Goal: Information Seeking & Learning: Learn about a topic

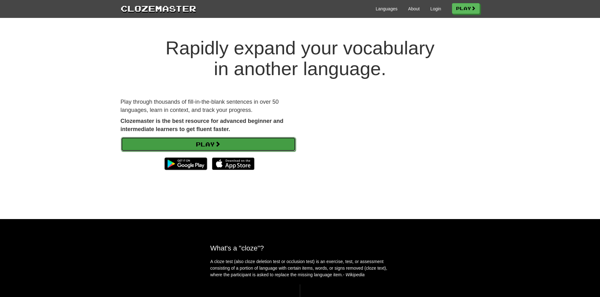
click at [237, 141] on link "Play" at bounding box center [208, 144] width 175 height 14
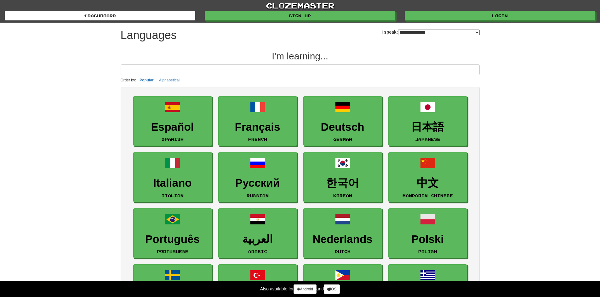
select select "*******"
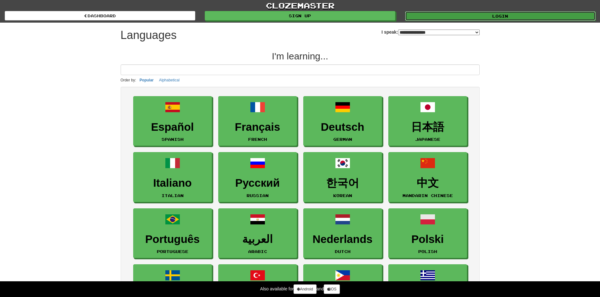
click at [454, 20] on link "Login" at bounding box center [500, 15] width 190 height 9
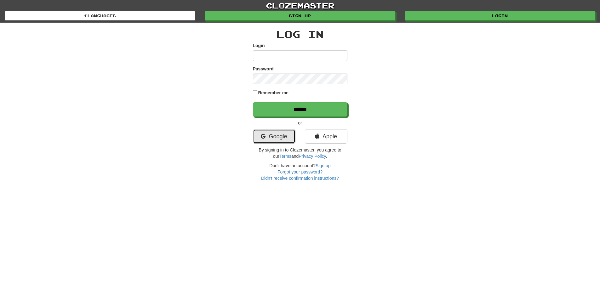
click at [278, 142] on link "Google" at bounding box center [274, 136] width 42 height 14
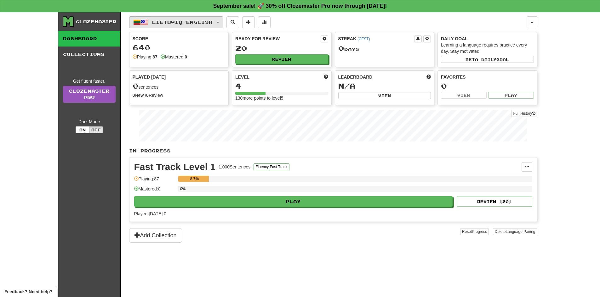
click at [200, 17] on button "Lietuvių / English" at bounding box center [176, 22] width 94 height 12
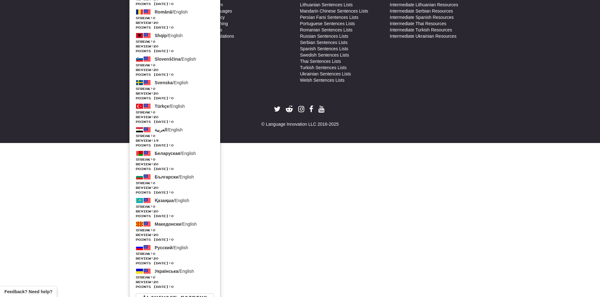
scroll to position [388, 0]
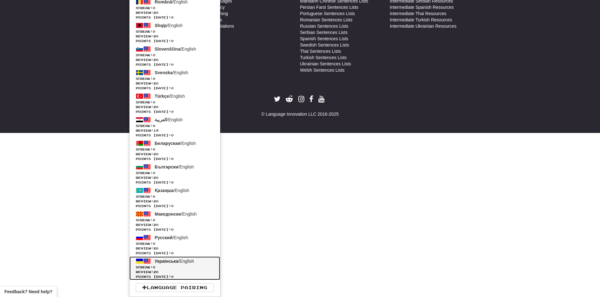
click at [187, 272] on span "Review: 20" at bounding box center [175, 272] width 78 height 5
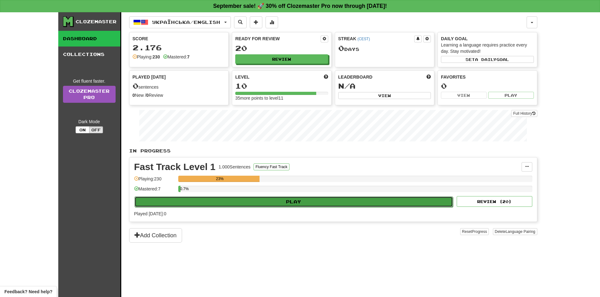
click at [351, 203] on button "Play" at bounding box center [293, 202] width 319 height 11
select select "**"
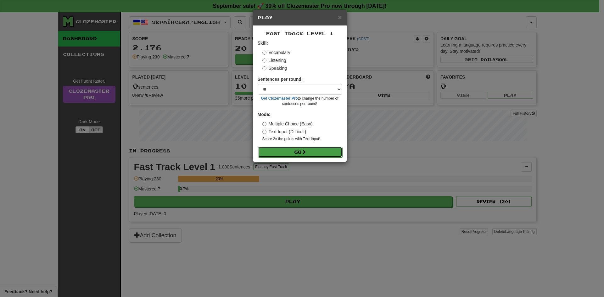
click at [317, 149] on button "Go" at bounding box center [300, 152] width 84 height 11
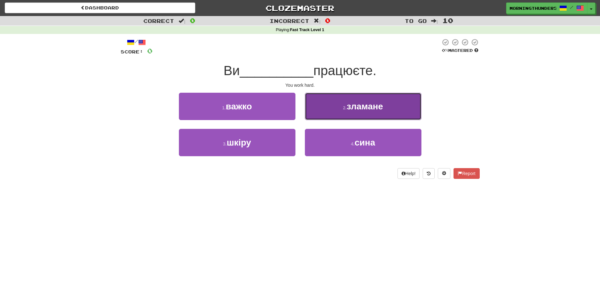
click at [375, 112] on button "2 . зламане" at bounding box center [363, 106] width 116 height 27
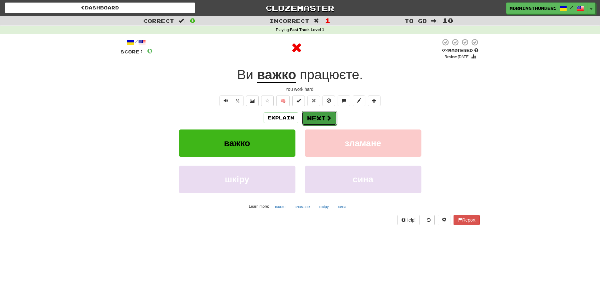
click at [330, 115] on span at bounding box center [329, 118] width 6 height 6
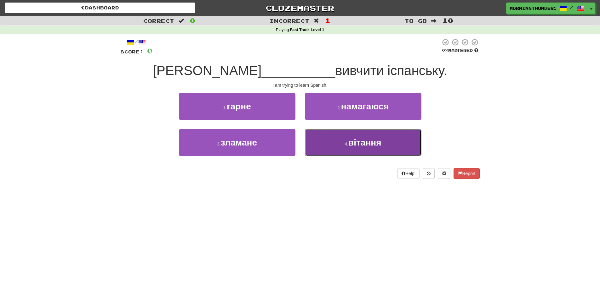
click at [339, 130] on button "4 . вітання" at bounding box center [363, 142] width 116 height 27
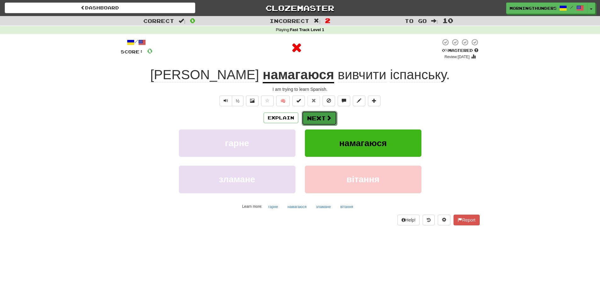
click at [314, 111] on button "Next" at bounding box center [319, 118] width 35 height 14
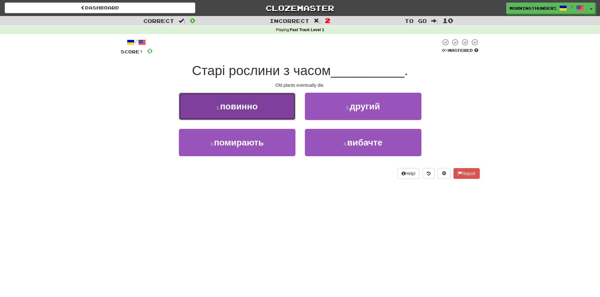
click at [280, 104] on button "1 . повинно" at bounding box center [237, 106] width 116 height 27
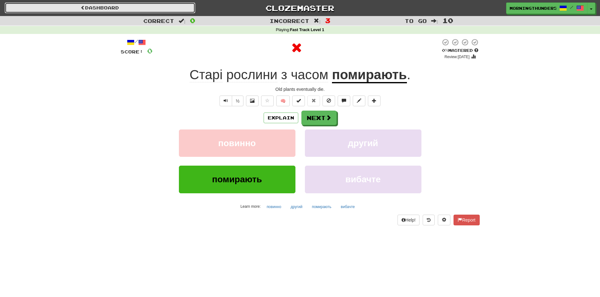
click at [139, 10] on link "Dashboard" at bounding box center [100, 8] width 190 height 11
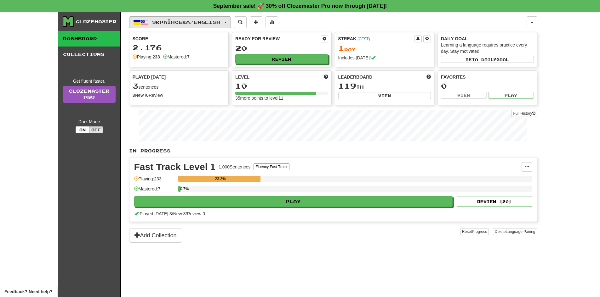
click at [170, 20] on span "Українська / English" at bounding box center [186, 22] width 68 height 5
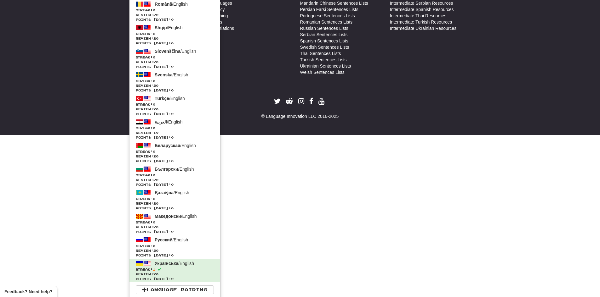
scroll to position [388, 0]
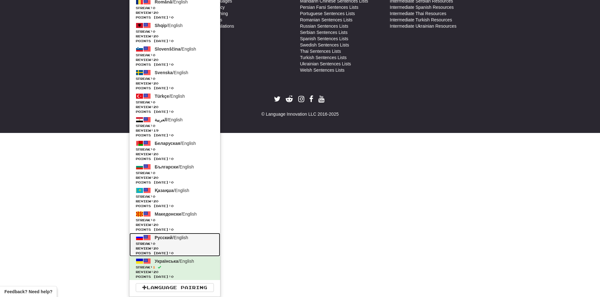
click at [205, 237] on link "Русский / English Streak: 0 Review: 20 Points today: 0" at bounding box center [174, 245] width 91 height 24
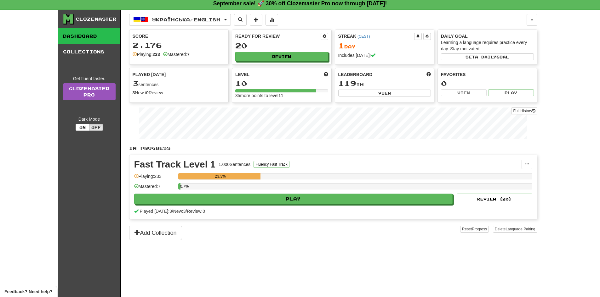
scroll to position [0, 0]
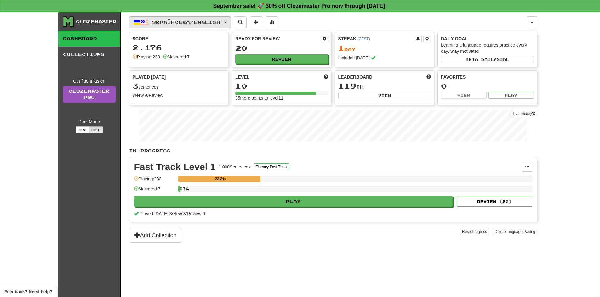
click at [205, 24] on span "Українська / English" at bounding box center [186, 22] width 68 height 5
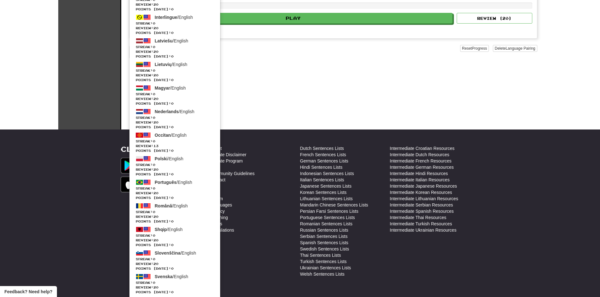
scroll to position [283, 0]
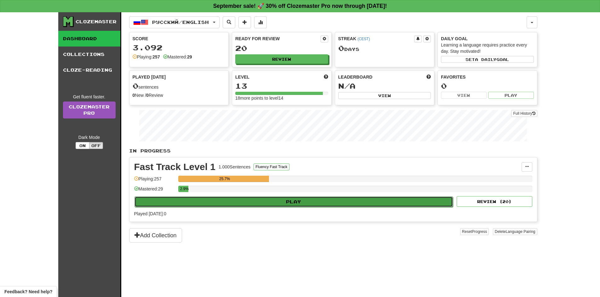
click at [232, 202] on button "Play" at bounding box center [293, 202] width 319 height 11
select select "**"
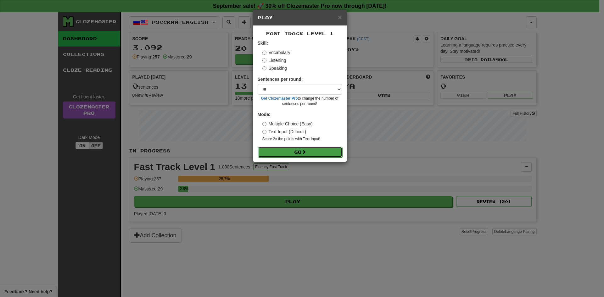
click at [336, 151] on button "Go" at bounding box center [300, 152] width 84 height 11
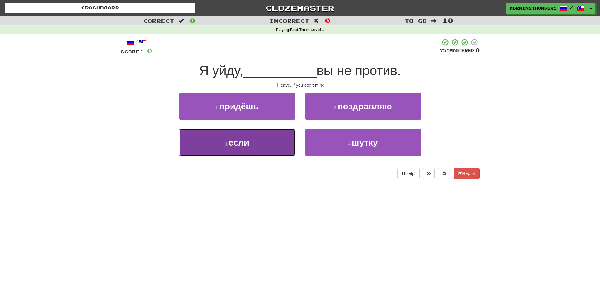
click at [254, 155] on button "3 . если" at bounding box center [237, 142] width 116 height 27
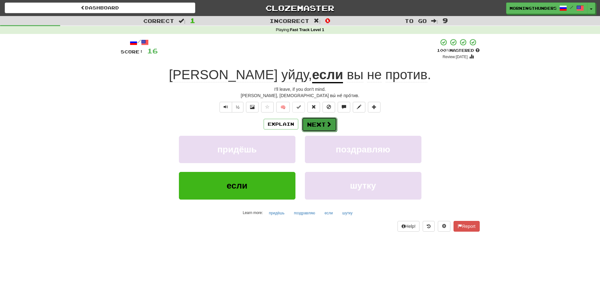
click at [313, 122] on button "Next" at bounding box center [319, 124] width 35 height 14
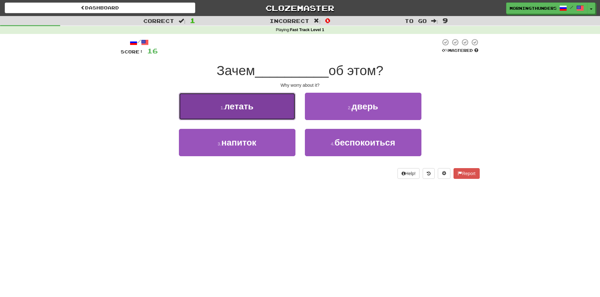
click at [287, 117] on button "1 . летать" at bounding box center [237, 106] width 116 height 27
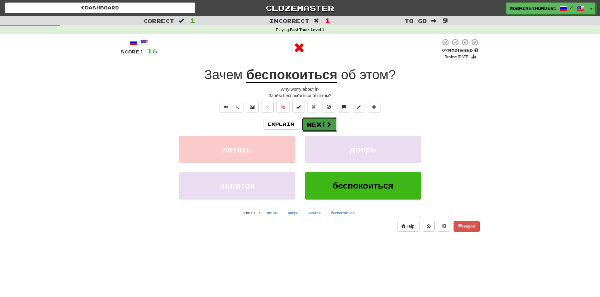
click at [318, 122] on button "Next" at bounding box center [319, 124] width 35 height 14
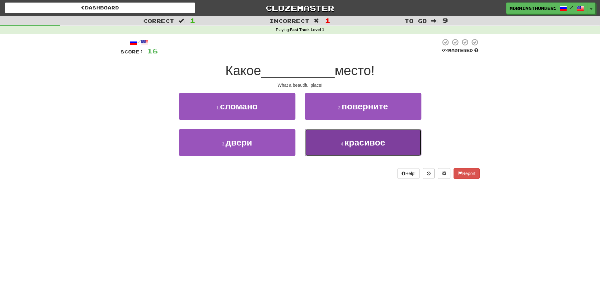
click at [324, 138] on button "4 . красивое" at bounding box center [363, 142] width 116 height 27
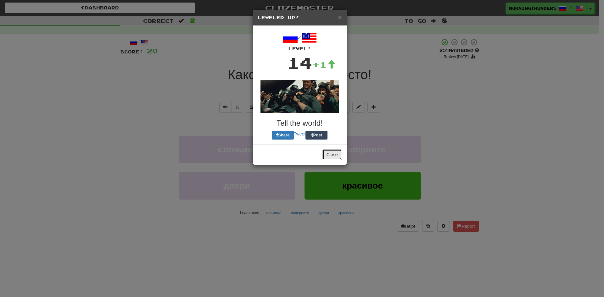
click at [331, 155] on button "Close" at bounding box center [333, 155] width 20 height 11
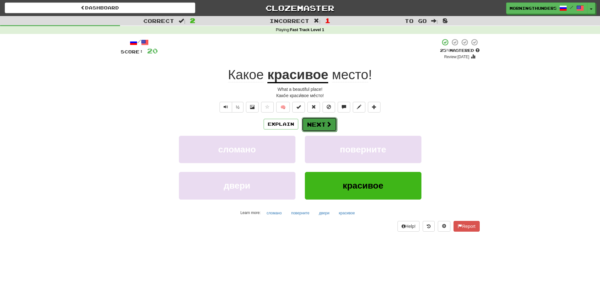
click at [311, 130] on button "Next" at bounding box center [319, 124] width 35 height 14
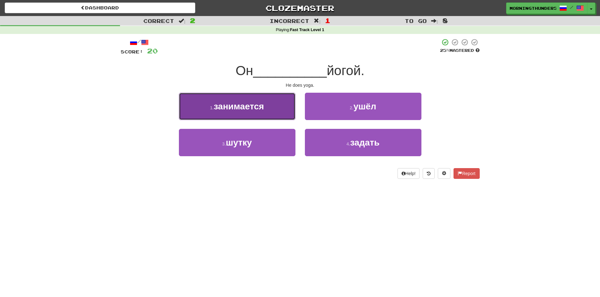
click at [288, 119] on button "1 . занимается" at bounding box center [237, 106] width 116 height 27
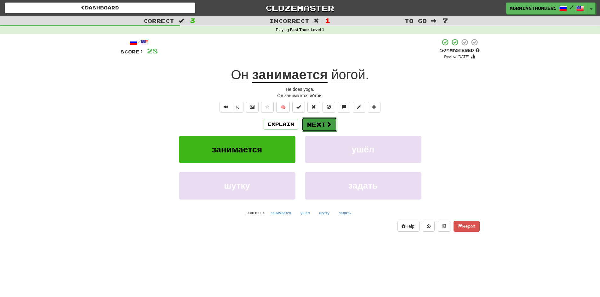
click at [330, 122] on span at bounding box center [329, 125] width 6 height 6
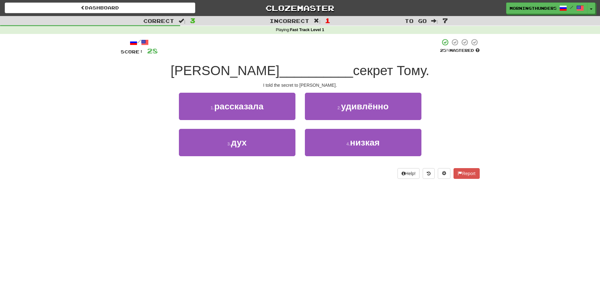
click at [285, 122] on div "1 . рассказала" at bounding box center [237, 111] width 126 height 36
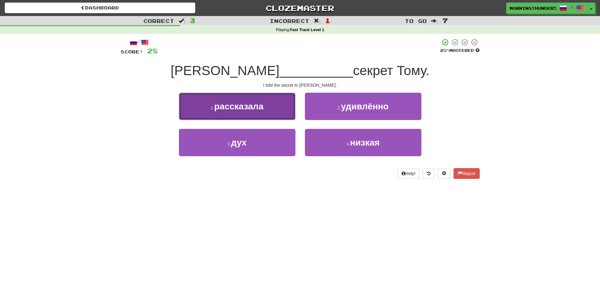
click at [286, 115] on button "1 . рассказала" at bounding box center [237, 106] width 116 height 27
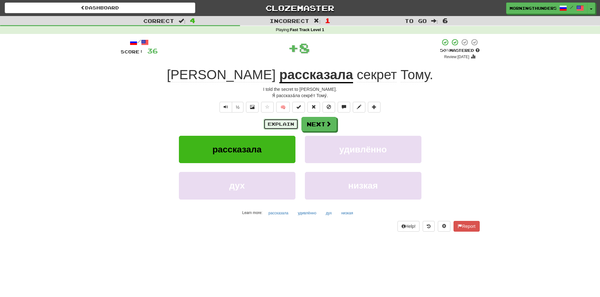
click at [289, 128] on button "Explain" at bounding box center [280, 124] width 35 height 11
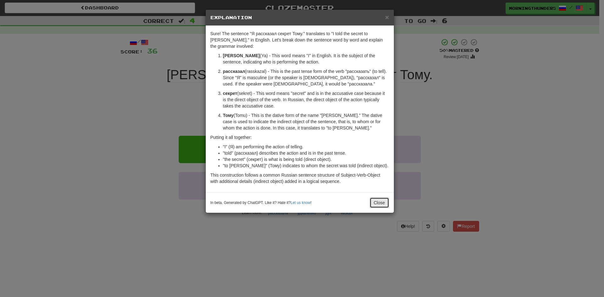
click at [386, 199] on button "Close" at bounding box center [380, 203] width 20 height 11
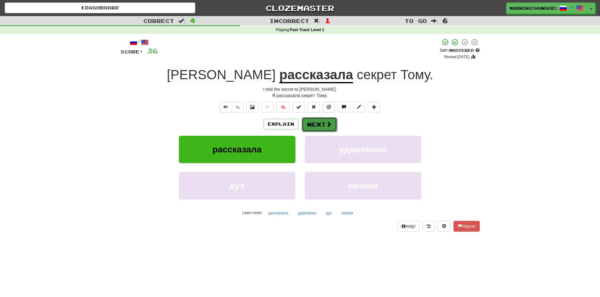
click at [322, 124] on button "Next" at bounding box center [319, 124] width 35 height 14
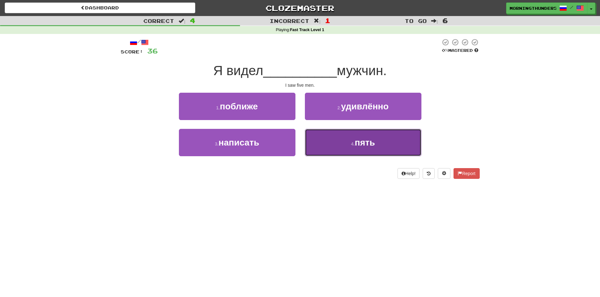
click at [341, 154] on button "4 . пять" at bounding box center [363, 142] width 116 height 27
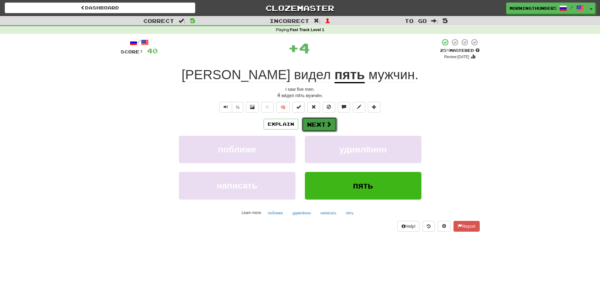
click at [325, 128] on button "Next" at bounding box center [319, 124] width 35 height 14
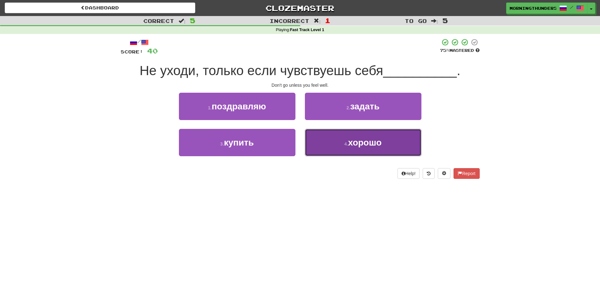
click at [323, 145] on button "4 . хорошо" at bounding box center [363, 142] width 116 height 27
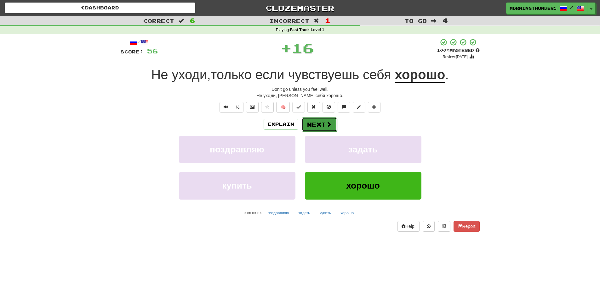
click at [322, 124] on button "Next" at bounding box center [319, 124] width 35 height 14
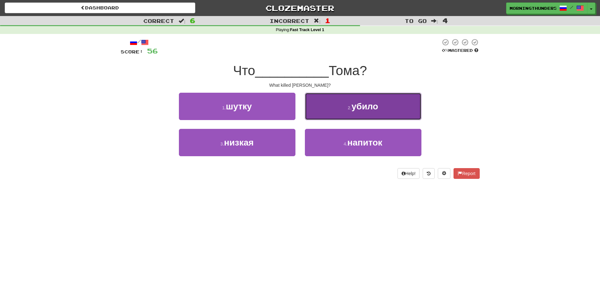
click at [323, 119] on button "2 . убило" at bounding box center [363, 106] width 116 height 27
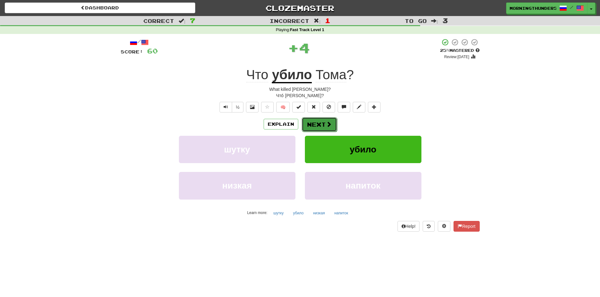
click at [321, 122] on button "Next" at bounding box center [319, 124] width 35 height 14
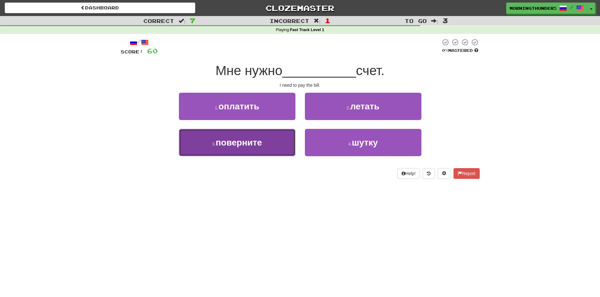
click at [286, 156] on button "3 . поверните" at bounding box center [237, 142] width 116 height 27
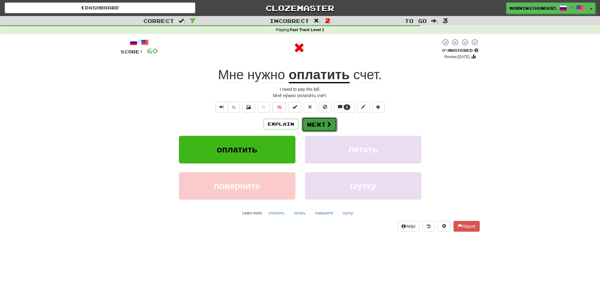
click at [316, 123] on button "Next" at bounding box center [319, 124] width 35 height 14
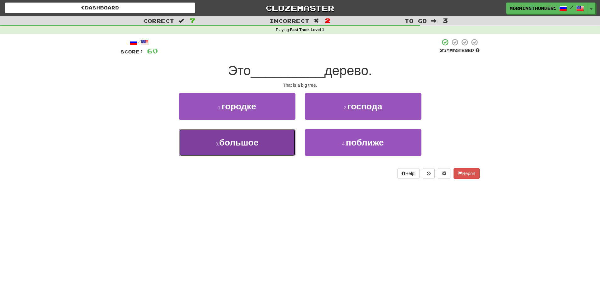
click at [285, 139] on button "3 . большое" at bounding box center [237, 142] width 116 height 27
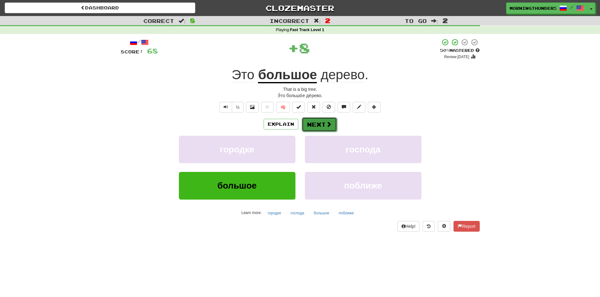
click at [320, 121] on button "Next" at bounding box center [319, 124] width 35 height 14
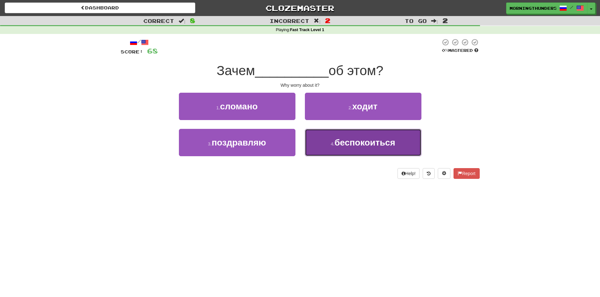
click at [325, 135] on button "4 . беспокоиться" at bounding box center [363, 142] width 116 height 27
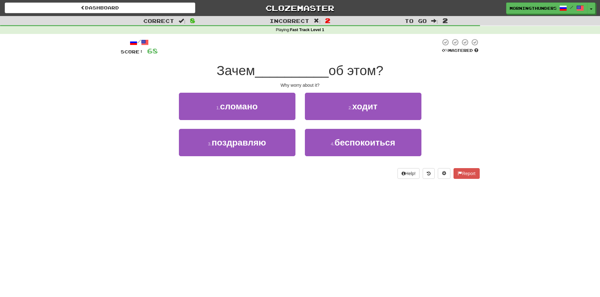
click at [325, 135] on div "1 . сломано 2 . ходит 3 . поздравляю 4 . беспокоиться" at bounding box center [300, 129] width 359 height 73
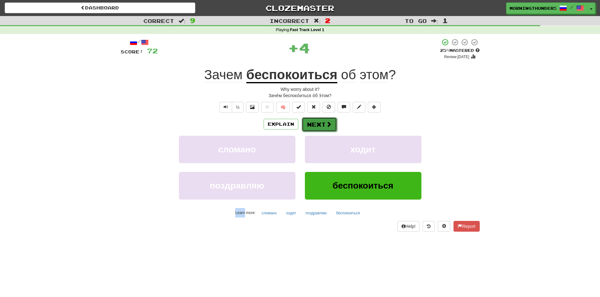
click at [320, 122] on button "Next" at bounding box center [319, 124] width 35 height 14
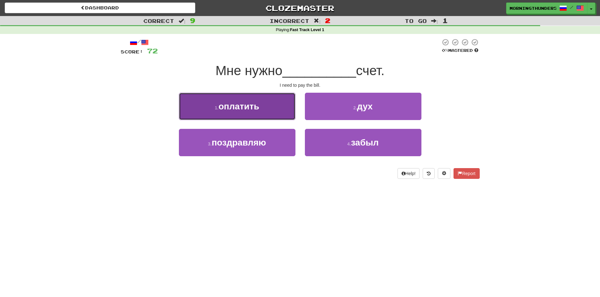
click at [280, 116] on button "1 . оплатить" at bounding box center [237, 106] width 116 height 27
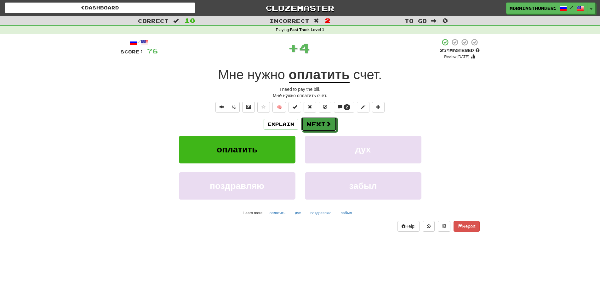
click at [319, 124] on button "Next" at bounding box center [318, 124] width 35 height 14
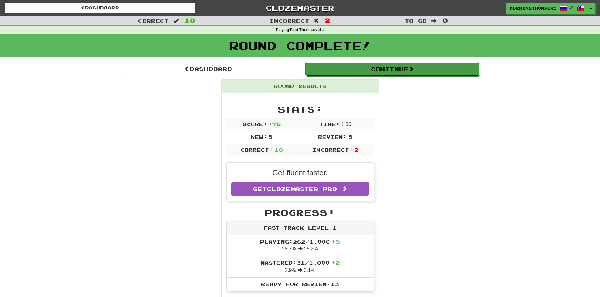
click at [437, 67] on button "Continue" at bounding box center [392, 69] width 175 height 14
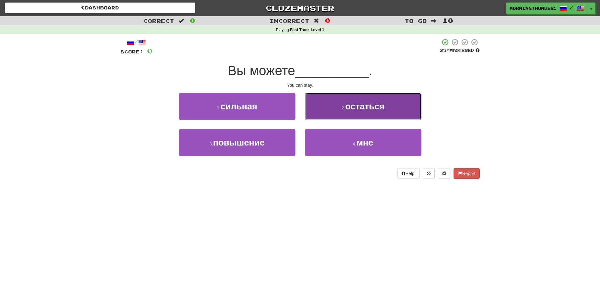
click at [381, 102] on span "остаться" at bounding box center [364, 107] width 39 height 10
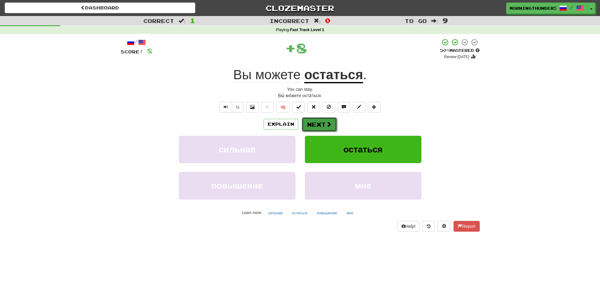
click at [327, 125] on span at bounding box center [329, 125] width 6 height 6
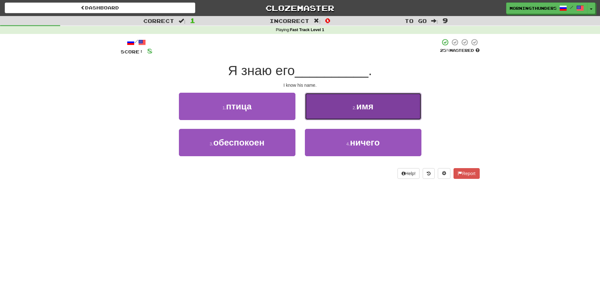
click at [333, 118] on button "2 . имя" at bounding box center [363, 106] width 116 height 27
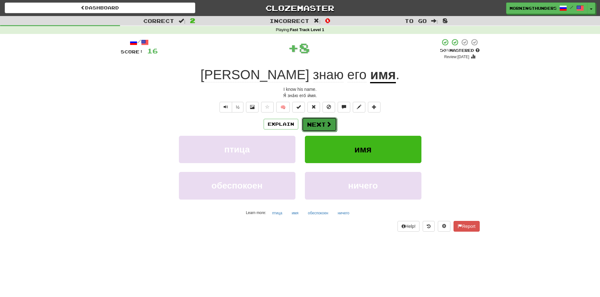
click at [324, 124] on button "Next" at bounding box center [319, 124] width 35 height 14
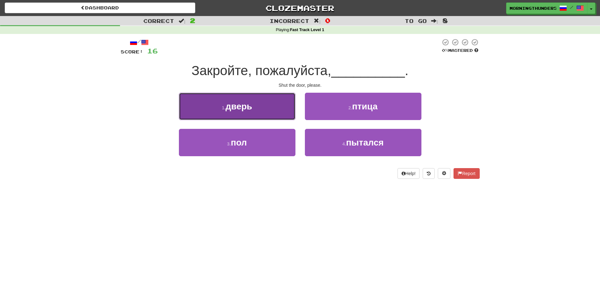
click at [282, 105] on button "1 . дверь" at bounding box center [237, 106] width 116 height 27
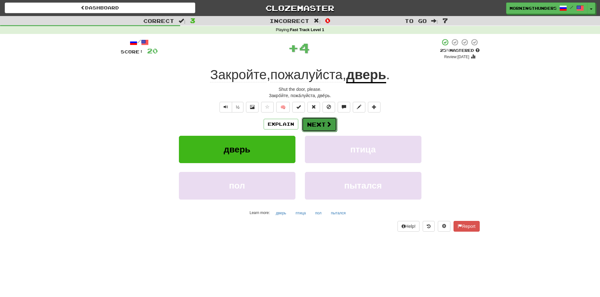
click at [314, 123] on button "Next" at bounding box center [319, 124] width 35 height 14
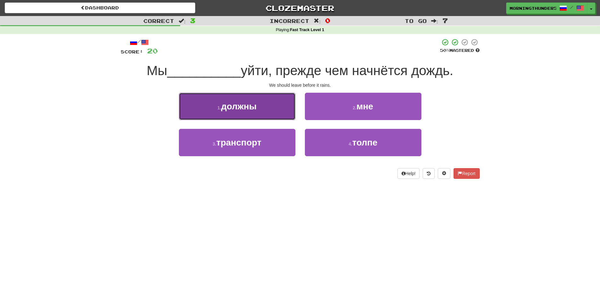
click at [271, 110] on button "1 . должны" at bounding box center [237, 106] width 116 height 27
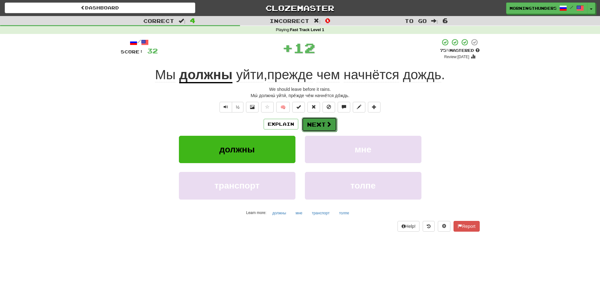
click at [331, 127] on span at bounding box center [329, 125] width 6 height 6
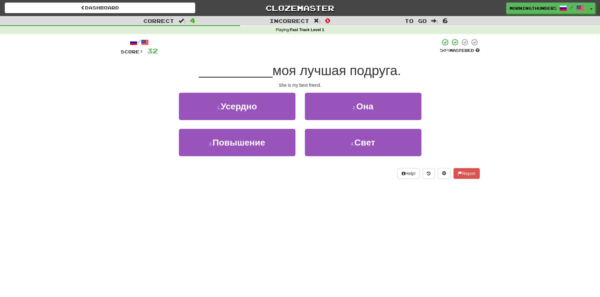
click at [334, 92] on div "/ Score: 32 50 % Mastered __________ моя лучшая подруга. She is my best friend.…" at bounding box center [300, 108] width 359 height 141
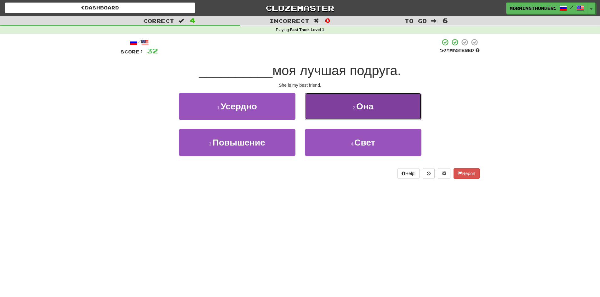
click at [331, 99] on button "2 . Она" at bounding box center [363, 106] width 116 height 27
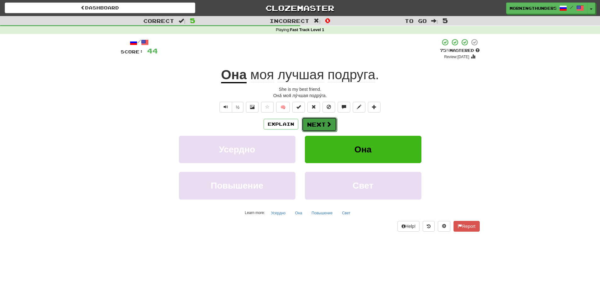
click at [313, 119] on button "Next" at bounding box center [319, 124] width 35 height 14
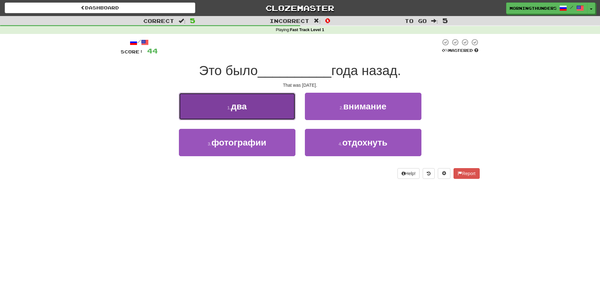
click at [285, 113] on button "1 . два" at bounding box center [237, 106] width 116 height 27
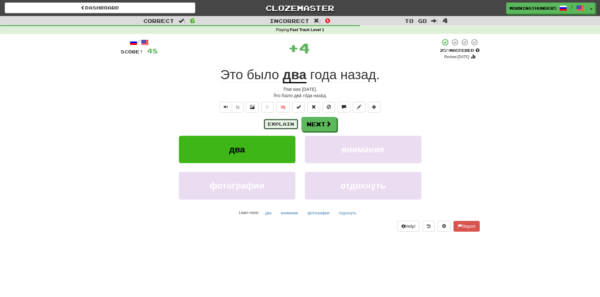
click at [278, 122] on button "Explain" at bounding box center [280, 124] width 35 height 11
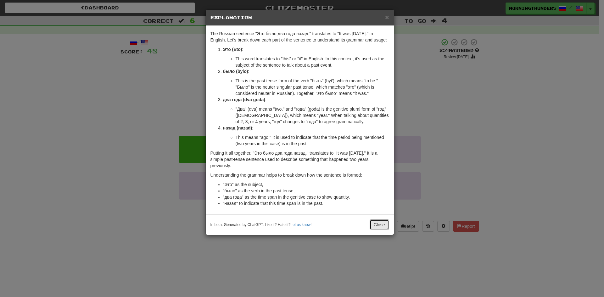
click at [379, 224] on button "Close" at bounding box center [380, 225] width 20 height 11
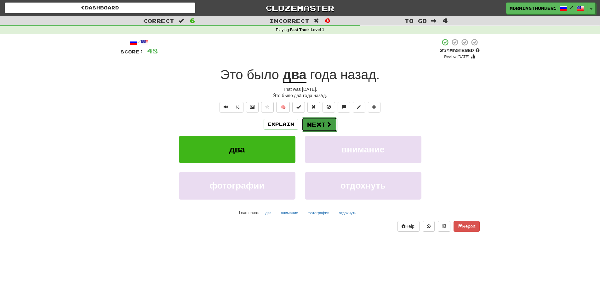
click at [318, 126] on button "Next" at bounding box center [319, 124] width 35 height 14
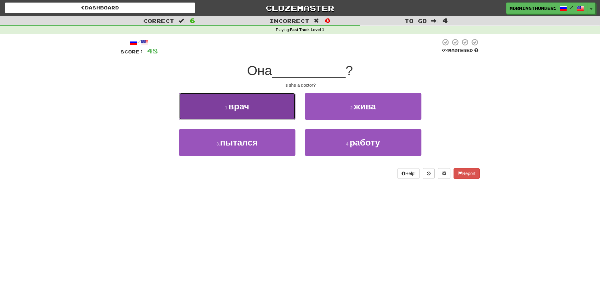
click at [285, 116] on button "1 . врач" at bounding box center [237, 106] width 116 height 27
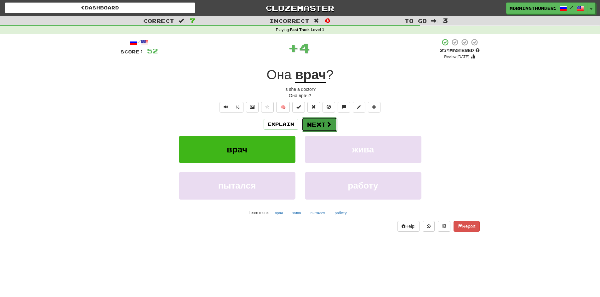
click at [322, 123] on button "Next" at bounding box center [319, 124] width 35 height 14
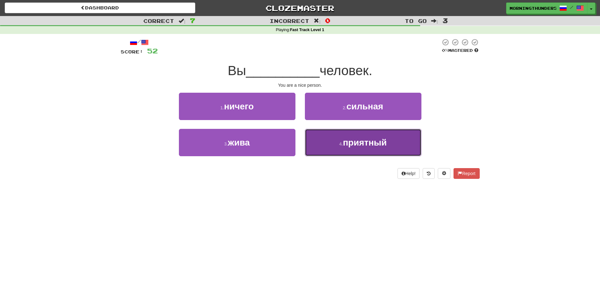
click at [334, 144] on button "4 . приятный" at bounding box center [363, 142] width 116 height 27
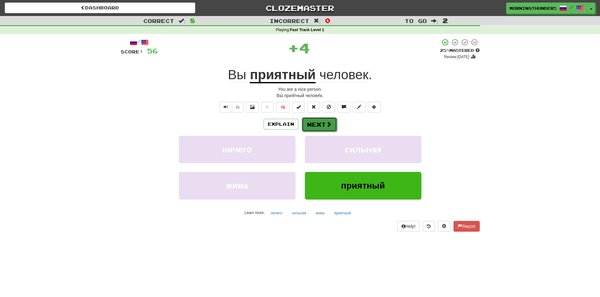
click at [317, 126] on button "Next" at bounding box center [319, 124] width 35 height 14
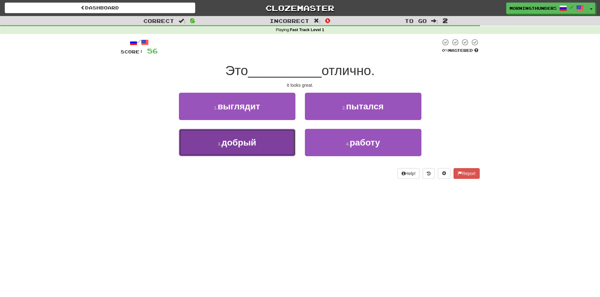
click at [245, 153] on button "3 . добрый" at bounding box center [237, 142] width 116 height 27
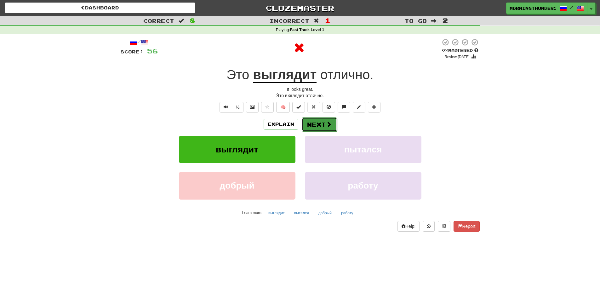
click at [321, 124] on button "Next" at bounding box center [319, 124] width 35 height 14
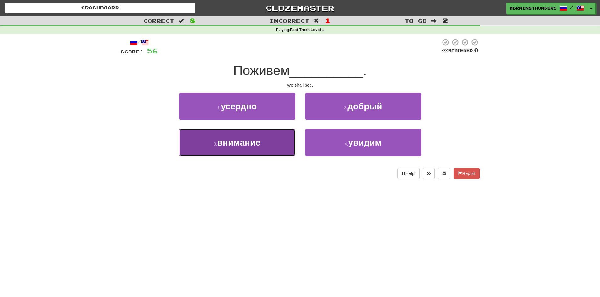
click at [259, 145] on span "внимание" at bounding box center [238, 143] width 43 height 10
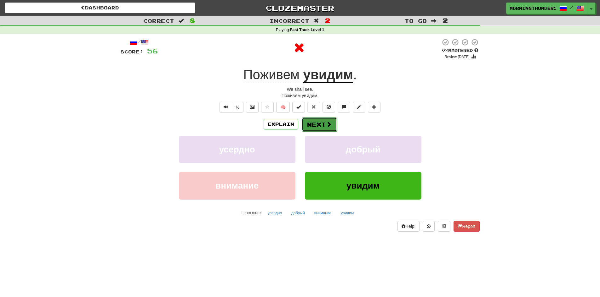
click at [307, 126] on button "Next" at bounding box center [319, 124] width 35 height 14
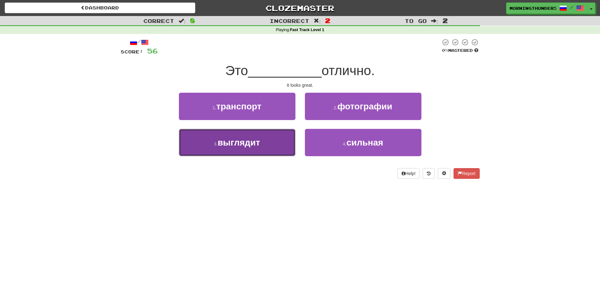
click at [278, 133] on button "3 . выглядит" at bounding box center [237, 142] width 116 height 27
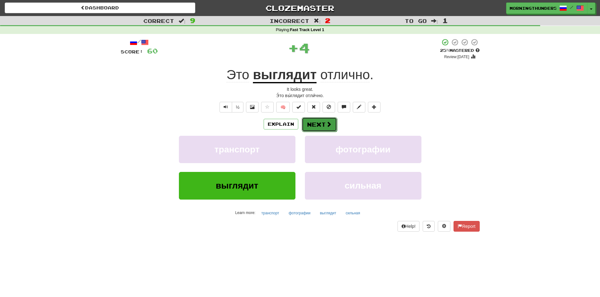
click at [309, 124] on button "Next" at bounding box center [319, 124] width 35 height 14
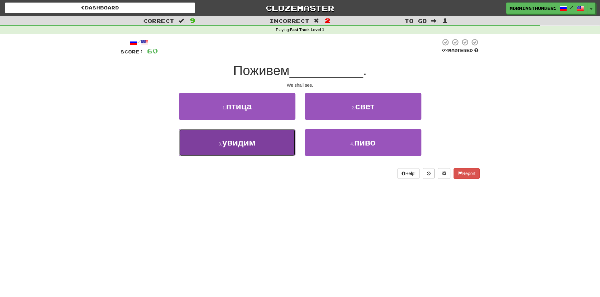
click at [294, 131] on button "3 . увидим" at bounding box center [237, 142] width 116 height 27
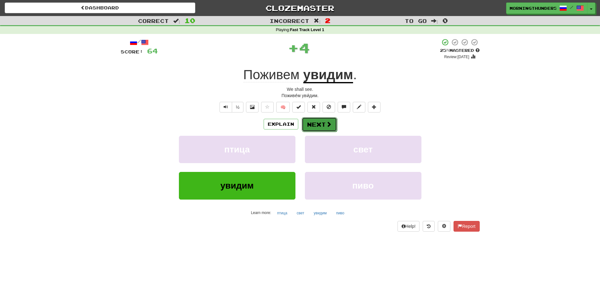
click at [312, 126] on button "Next" at bounding box center [319, 124] width 35 height 14
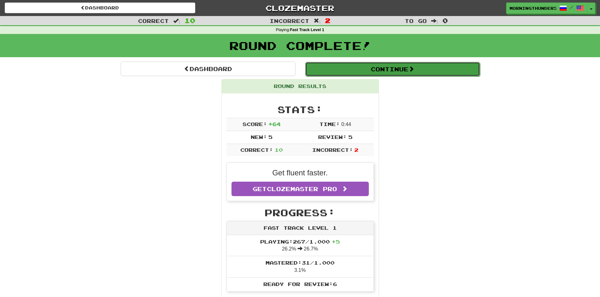
click at [368, 70] on button "Continue" at bounding box center [392, 69] width 175 height 14
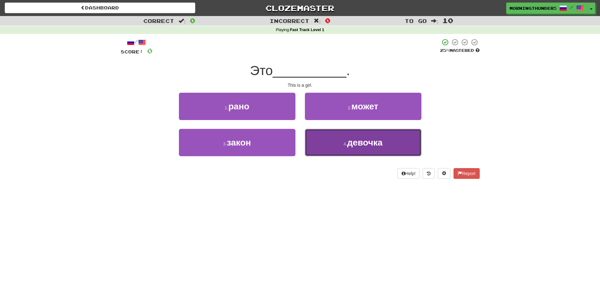
click at [339, 149] on button "4 . девочка" at bounding box center [363, 142] width 116 height 27
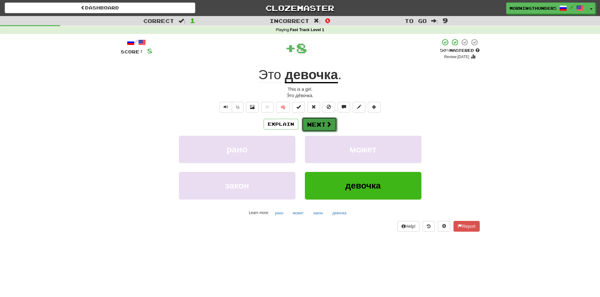
click at [316, 120] on button "Next" at bounding box center [319, 124] width 35 height 14
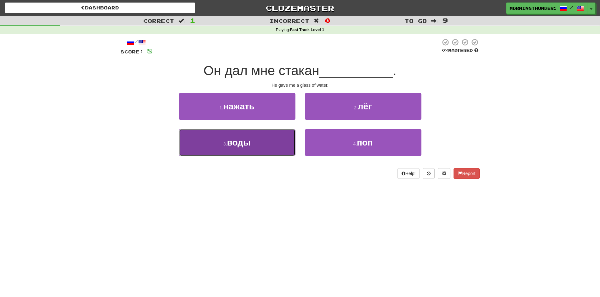
click at [285, 138] on button "3 . воды" at bounding box center [237, 142] width 116 height 27
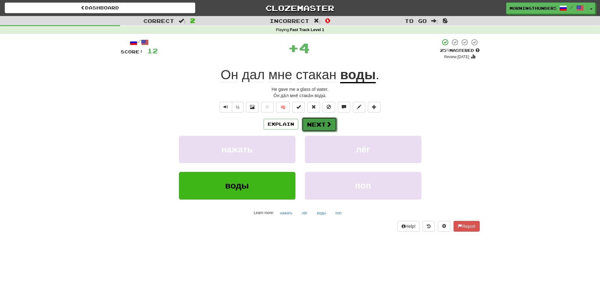
click at [330, 130] on button "Next" at bounding box center [319, 124] width 35 height 14
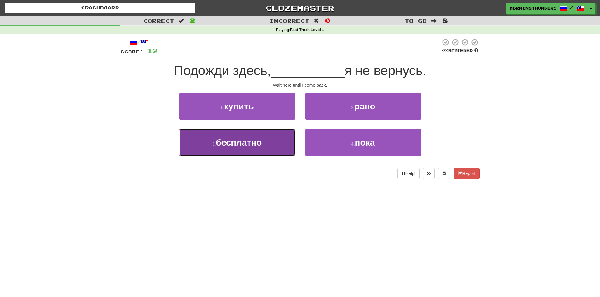
click at [294, 133] on button "3 . бесплатно" at bounding box center [237, 142] width 116 height 27
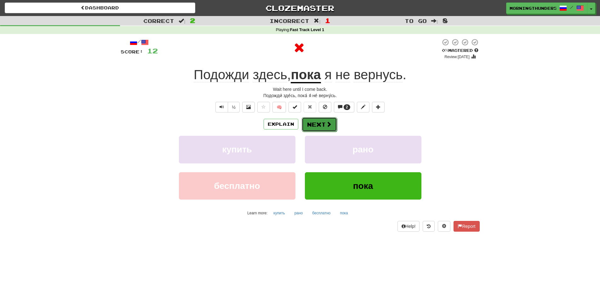
click at [307, 122] on button "Next" at bounding box center [319, 124] width 35 height 14
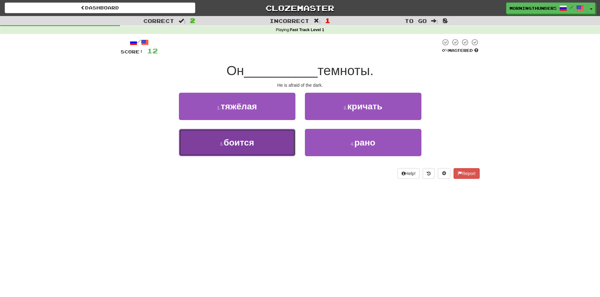
click at [295, 129] on button "3 . боится" at bounding box center [237, 142] width 116 height 27
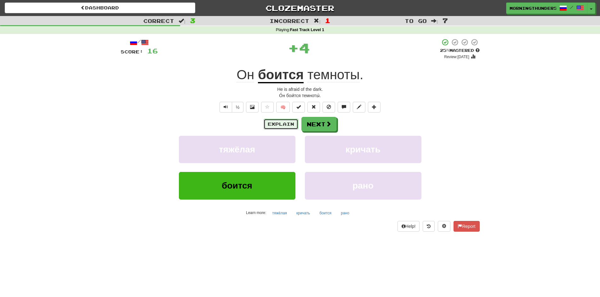
click at [294, 125] on button "Explain" at bounding box center [280, 124] width 35 height 11
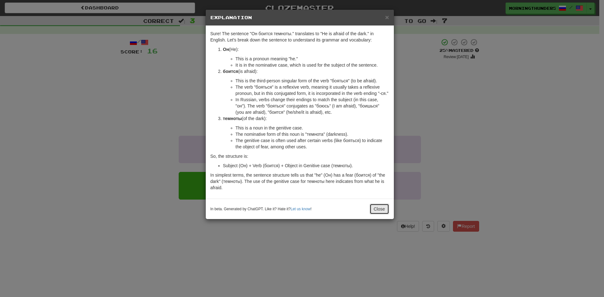
click at [383, 212] on button "Close" at bounding box center [380, 209] width 20 height 11
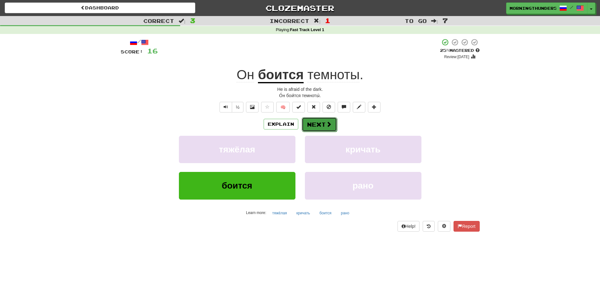
click at [320, 126] on button "Next" at bounding box center [319, 124] width 35 height 14
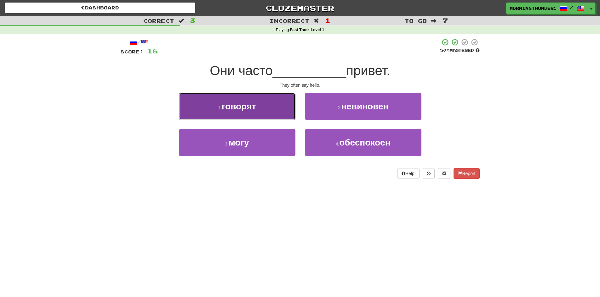
click at [287, 116] on button "1 . говорят" at bounding box center [237, 106] width 116 height 27
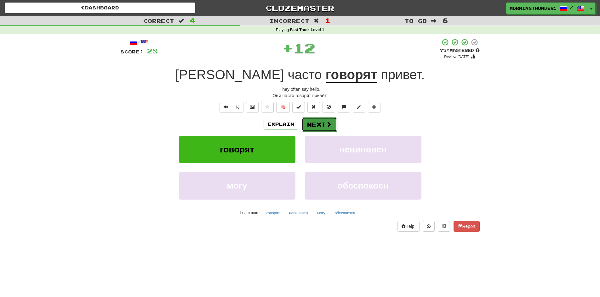
click at [319, 120] on button "Next" at bounding box center [319, 124] width 35 height 14
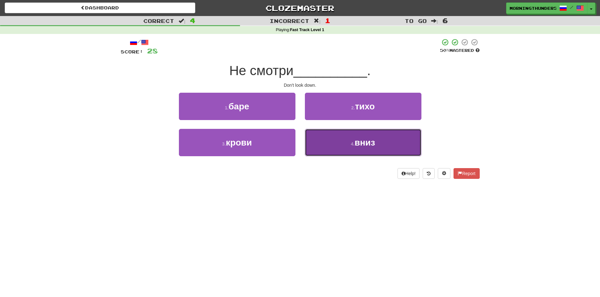
click at [325, 142] on button "4 . вниз" at bounding box center [363, 142] width 116 height 27
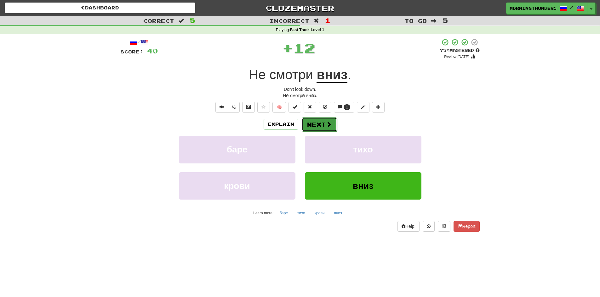
click at [320, 122] on button "Next" at bounding box center [319, 124] width 35 height 14
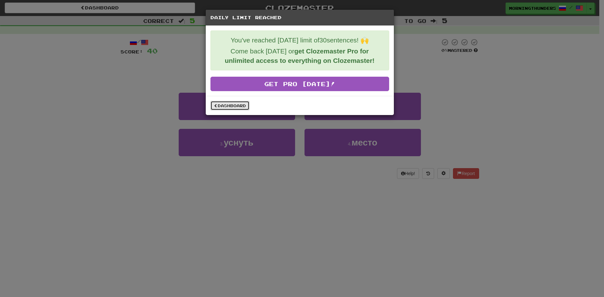
click at [245, 108] on link "Dashboard" at bounding box center [230, 105] width 39 height 9
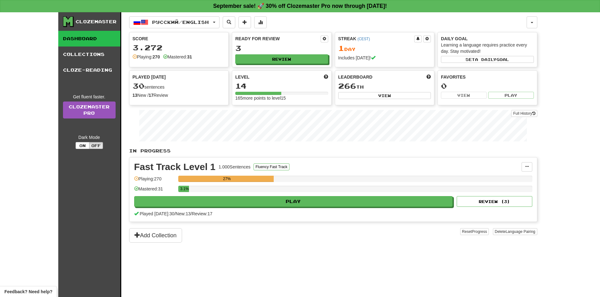
click at [197, 24] on span "Русский / English" at bounding box center [180, 22] width 57 height 5
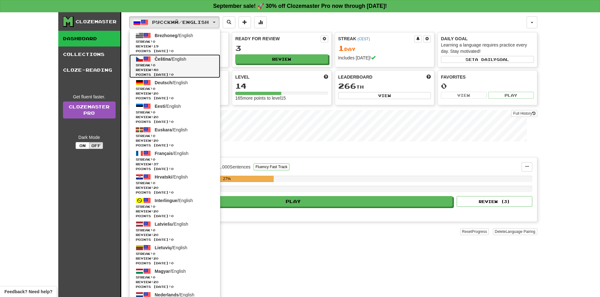
click at [172, 70] on span "Review: 40" at bounding box center [175, 70] width 78 height 5
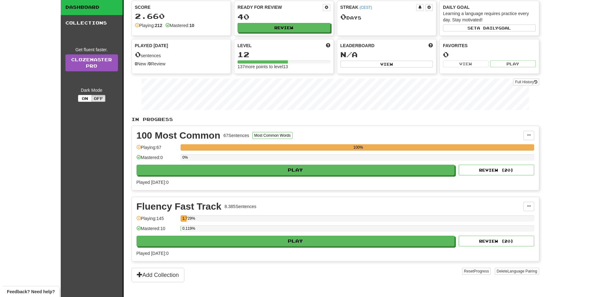
scroll to position [63, 0]
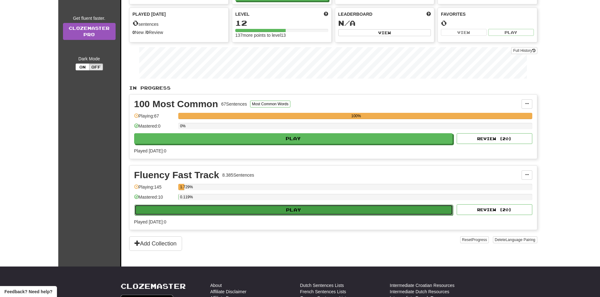
click at [299, 208] on button "Play" at bounding box center [293, 210] width 319 height 11
select select "**"
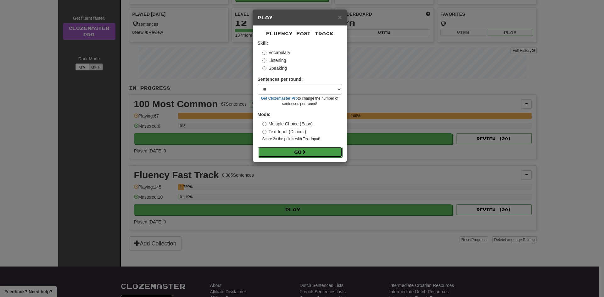
click at [294, 156] on button "Go" at bounding box center [300, 152] width 84 height 11
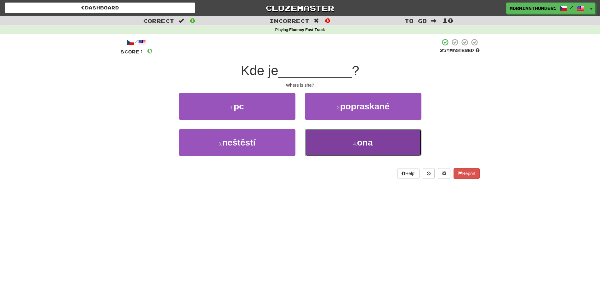
click at [318, 150] on button "4 . ona" at bounding box center [363, 142] width 116 height 27
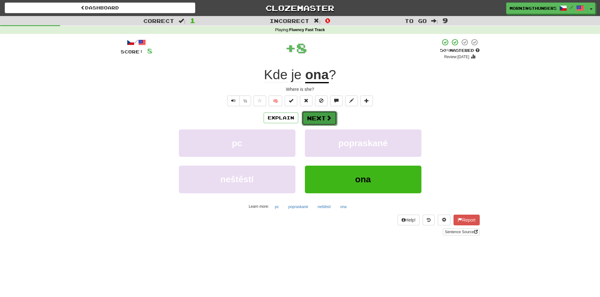
click at [307, 123] on button "Next" at bounding box center [319, 118] width 35 height 14
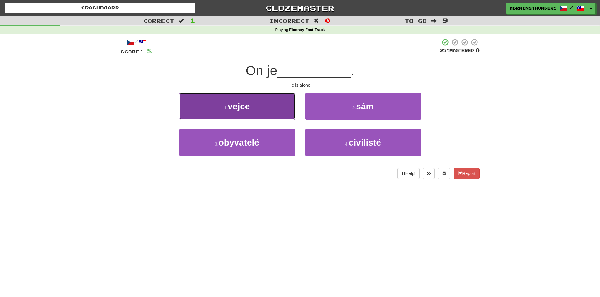
click at [263, 103] on button "1 . vejce" at bounding box center [237, 106] width 116 height 27
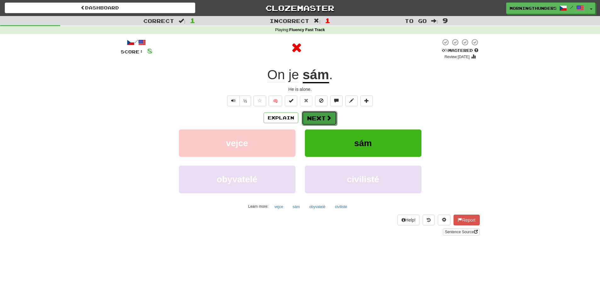
click at [312, 122] on button "Next" at bounding box center [319, 118] width 35 height 14
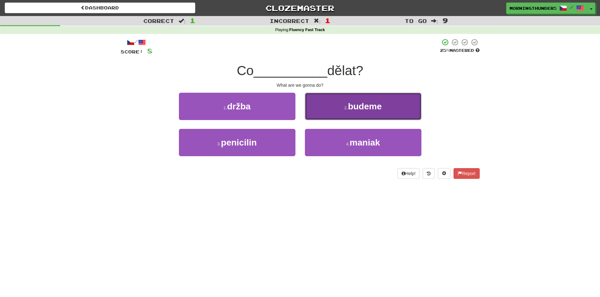
click at [325, 113] on button "2 . budeme" at bounding box center [363, 106] width 116 height 27
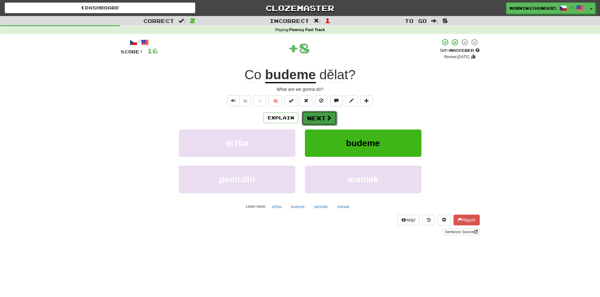
click at [321, 113] on button "Next" at bounding box center [319, 118] width 35 height 14
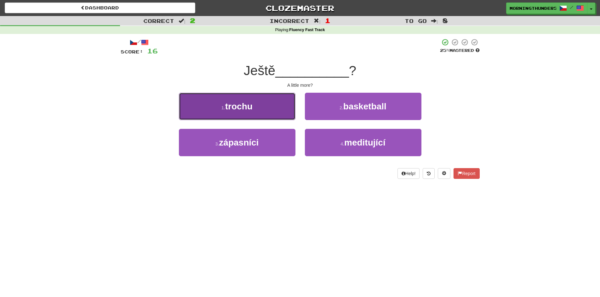
click at [283, 113] on button "1 . trochu" at bounding box center [237, 106] width 116 height 27
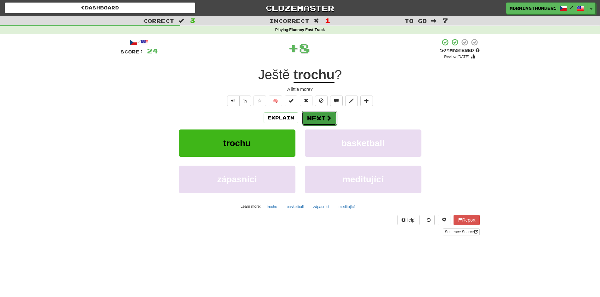
click at [328, 119] on span at bounding box center [329, 118] width 6 height 6
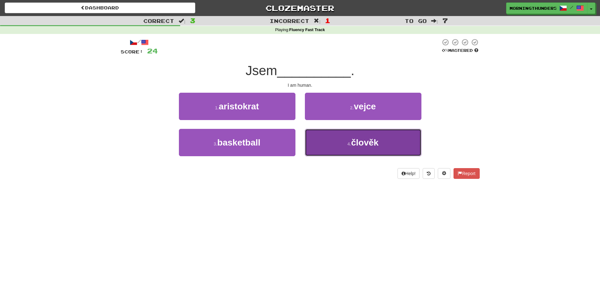
click at [330, 130] on button "4 . člověk" at bounding box center [363, 142] width 116 height 27
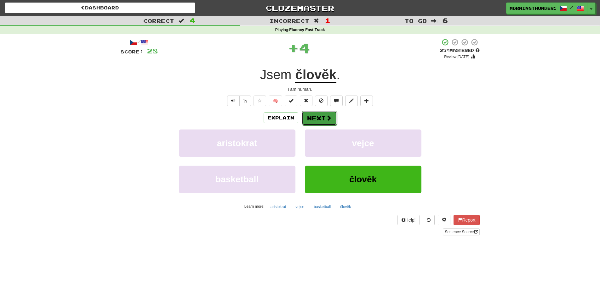
click at [317, 114] on button "Next" at bounding box center [319, 118] width 35 height 14
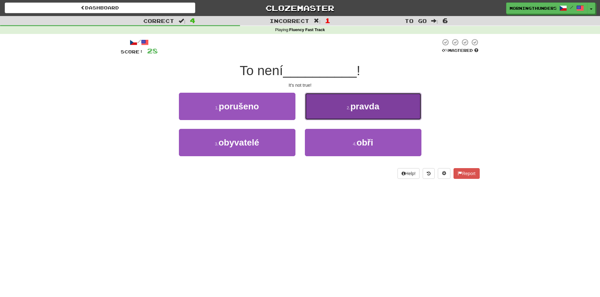
click at [335, 114] on button "2 . pravda" at bounding box center [363, 106] width 116 height 27
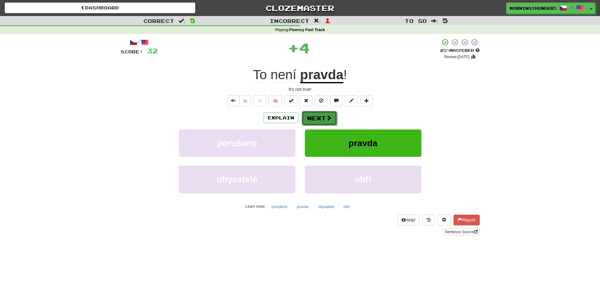
click at [326, 121] on span at bounding box center [329, 118] width 6 height 6
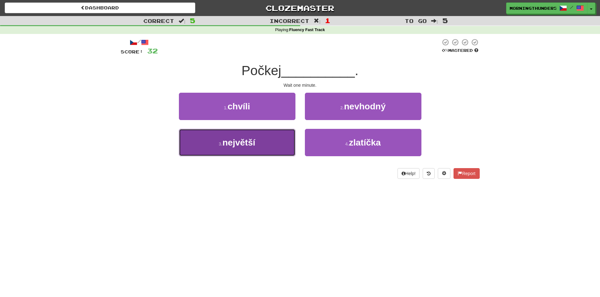
click at [276, 145] on button "3 . největší" at bounding box center [237, 142] width 116 height 27
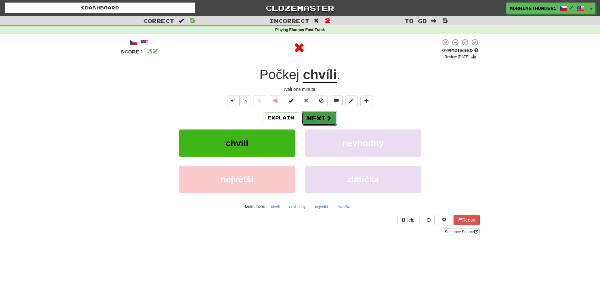
click at [328, 120] on span at bounding box center [329, 118] width 6 height 6
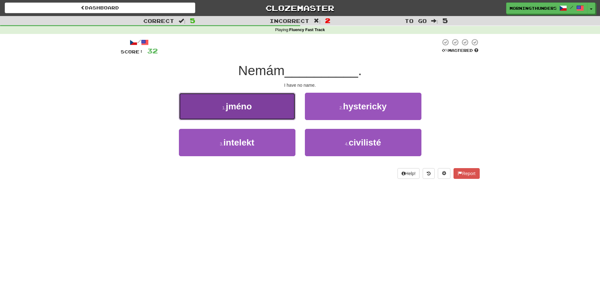
click at [288, 117] on button "1 . jméno" at bounding box center [237, 106] width 116 height 27
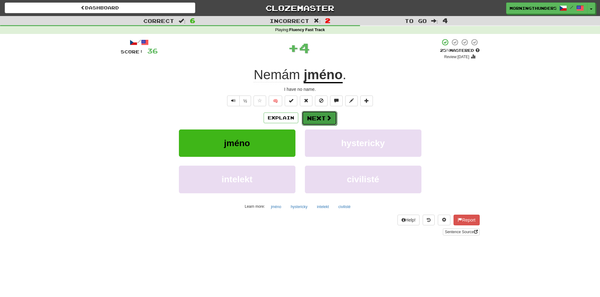
click at [329, 116] on span at bounding box center [329, 118] width 6 height 6
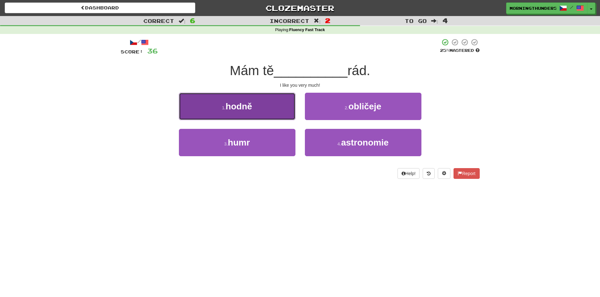
click at [280, 100] on button "1 . hodně" at bounding box center [237, 106] width 116 height 27
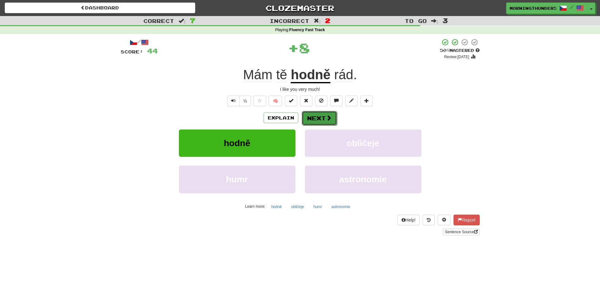
click at [313, 116] on button "Next" at bounding box center [319, 118] width 35 height 14
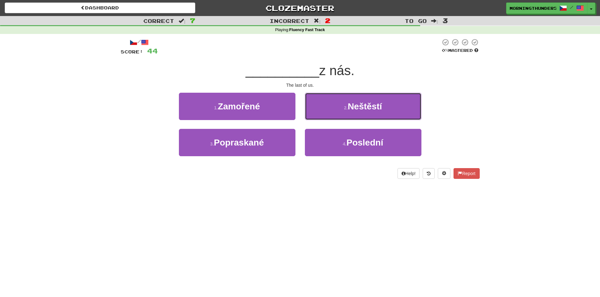
click at [313, 116] on button "2 . Neštěstí" at bounding box center [363, 106] width 116 height 27
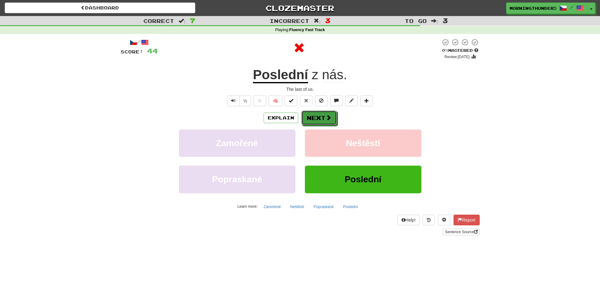
click at [313, 116] on button "Next" at bounding box center [318, 118] width 35 height 14
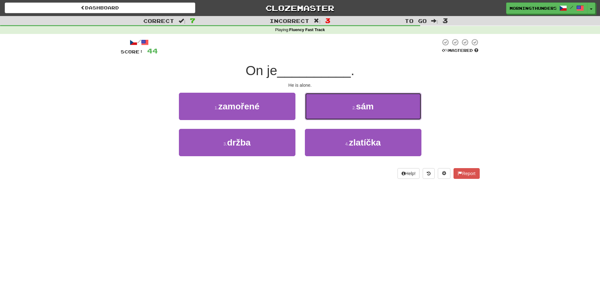
click at [313, 116] on button "2 . sám" at bounding box center [363, 106] width 116 height 27
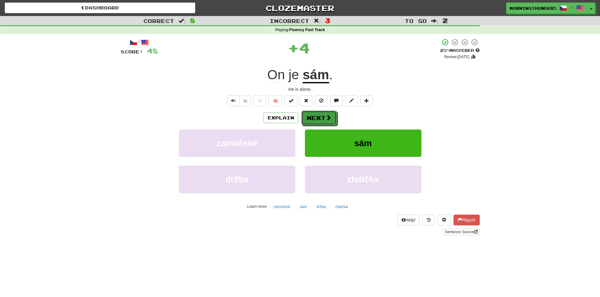
click at [313, 116] on button "Next" at bounding box center [318, 118] width 35 height 14
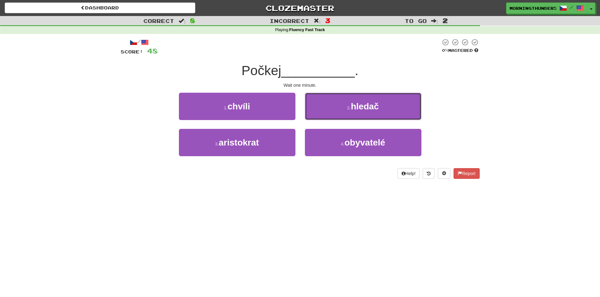
click at [313, 116] on button "2 . hledač" at bounding box center [363, 106] width 116 height 27
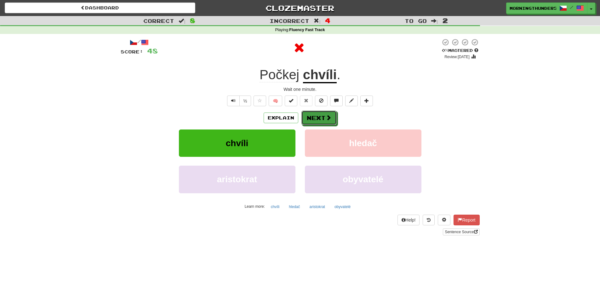
click at [313, 116] on button "Next" at bounding box center [318, 118] width 35 height 14
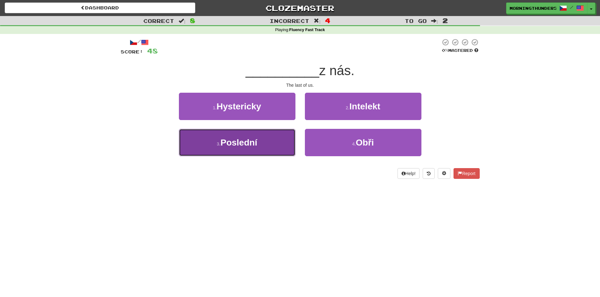
click at [279, 131] on button "3 . Poslední" at bounding box center [237, 142] width 116 height 27
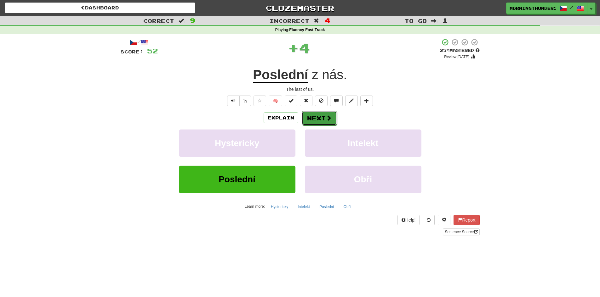
click at [332, 114] on button "Next" at bounding box center [319, 118] width 35 height 14
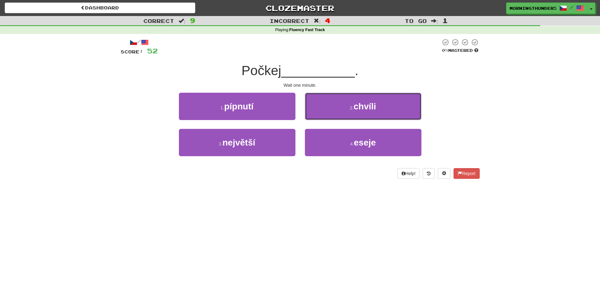
click at [332, 114] on button "2 . chvíli" at bounding box center [363, 106] width 116 height 27
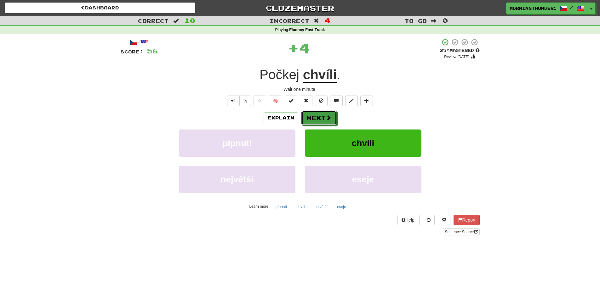
click at [332, 114] on button "Next" at bounding box center [318, 118] width 35 height 14
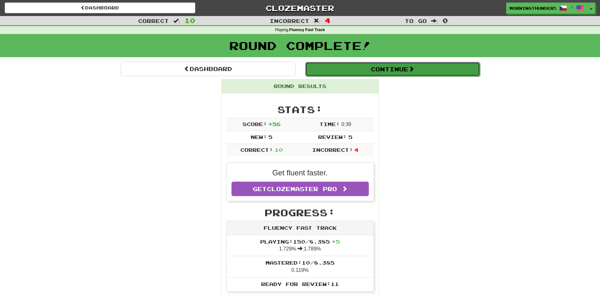
click at [377, 68] on button "Continue" at bounding box center [392, 69] width 175 height 14
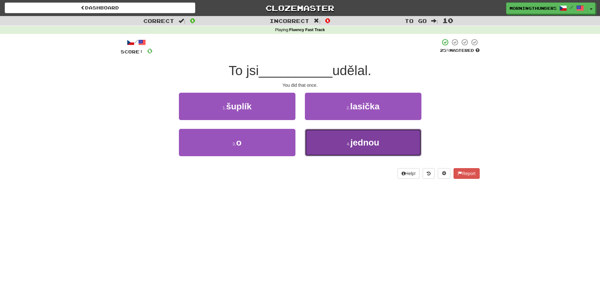
click at [314, 147] on button "4 . jednou" at bounding box center [363, 142] width 116 height 27
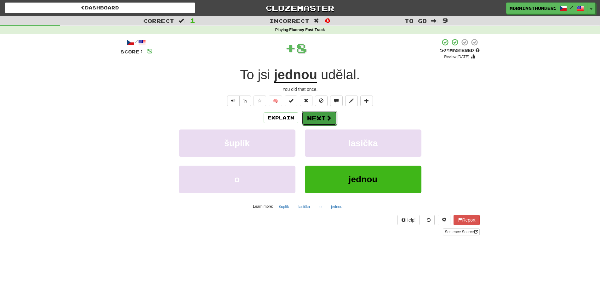
click at [311, 125] on button "Next" at bounding box center [319, 118] width 35 height 14
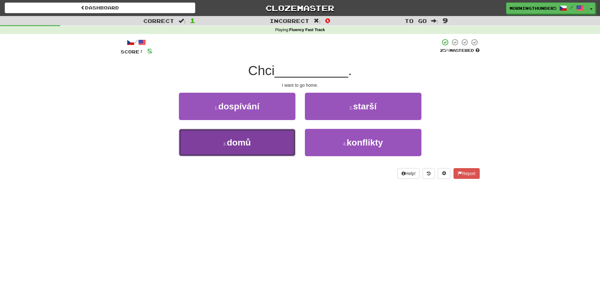
click at [274, 147] on button "3 . domů" at bounding box center [237, 142] width 116 height 27
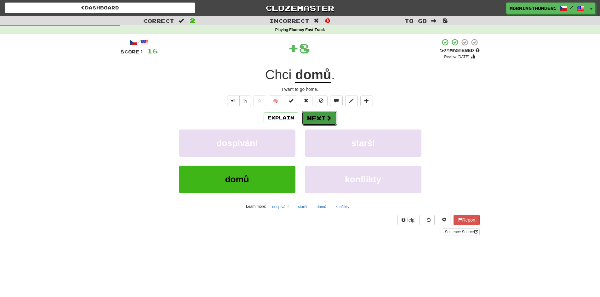
click at [324, 118] on button "Next" at bounding box center [319, 118] width 35 height 14
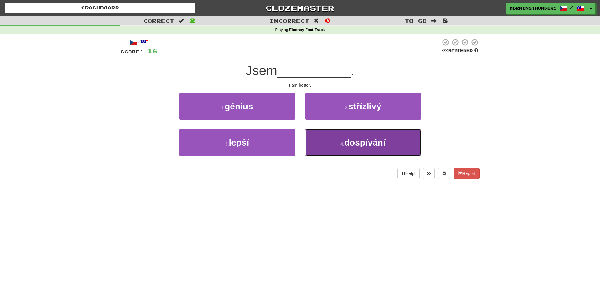
click at [373, 147] on span "dospívání" at bounding box center [364, 143] width 41 height 10
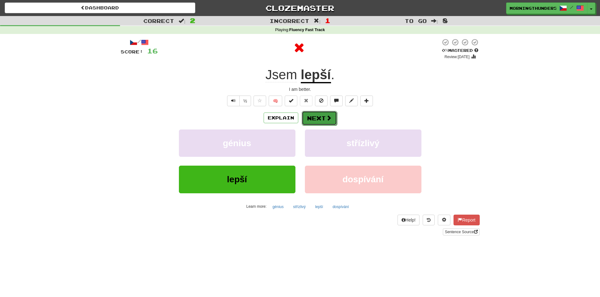
click at [313, 113] on button "Next" at bounding box center [319, 118] width 35 height 14
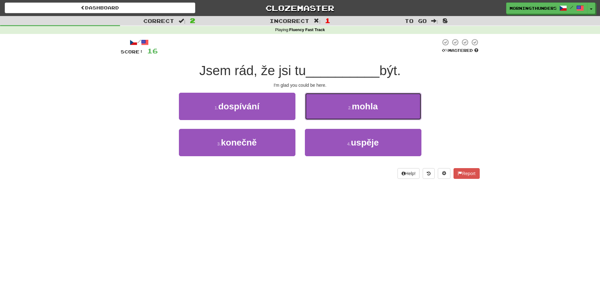
click at [313, 113] on button "2 . mohla" at bounding box center [363, 106] width 116 height 27
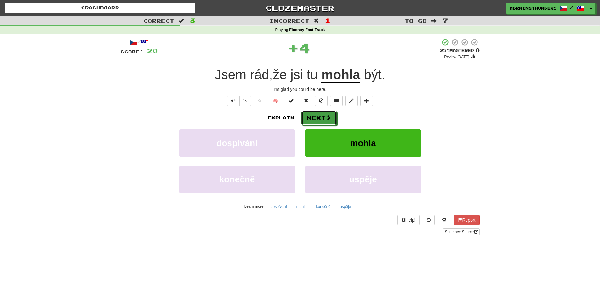
click at [313, 113] on button "Next" at bounding box center [318, 118] width 35 height 14
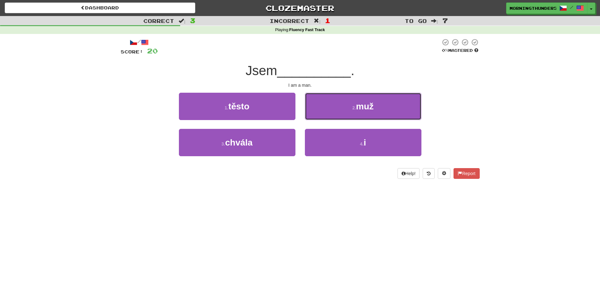
click at [313, 113] on button "2 . muž" at bounding box center [363, 106] width 116 height 27
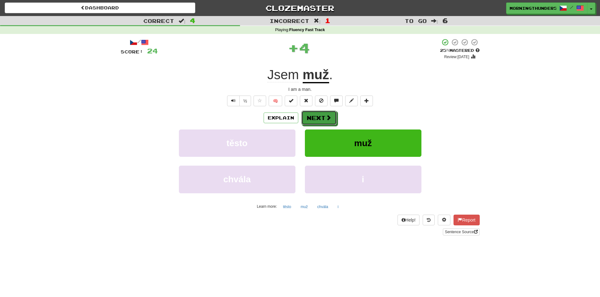
click at [313, 113] on button "Next" at bounding box center [318, 118] width 35 height 14
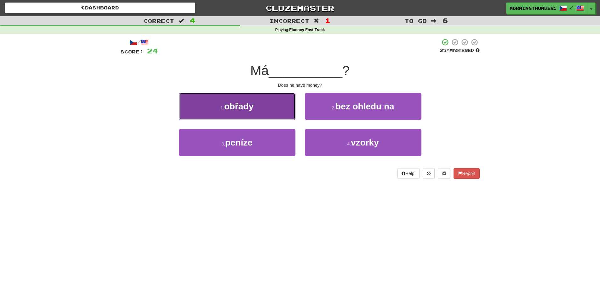
click at [286, 118] on button "1 . obřady" at bounding box center [237, 106] width 116 height 27
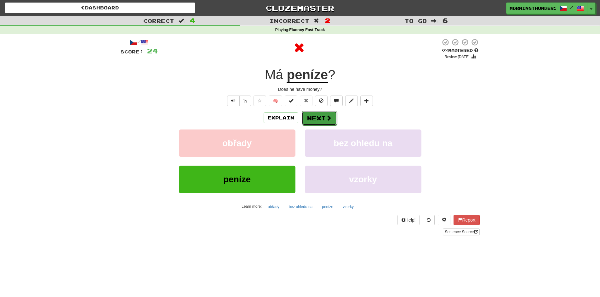
click at [329, 120] on span at bounding box center [329, 118] width 6 height 6
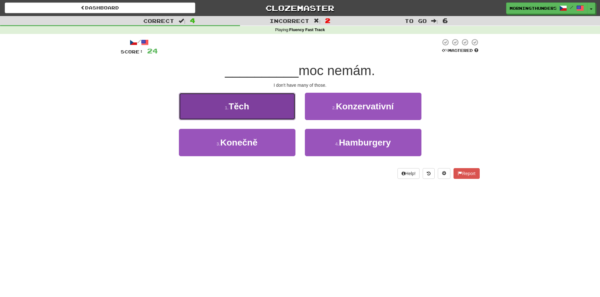
click at [239, 113] on button "1 . Těch" at bounding box center [237, 106] width 116 height 27
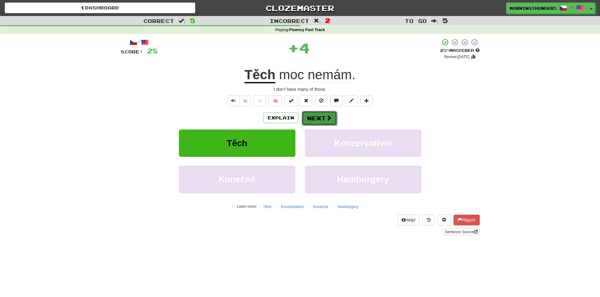
click at [314, 121] on button "Next" at bounding box center [319, 118] width 35 height 14
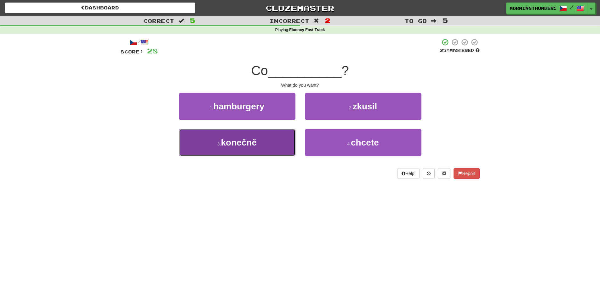
click at [241, 147] on span "konečně" at bounding box center [239, 143] width 36 height 10
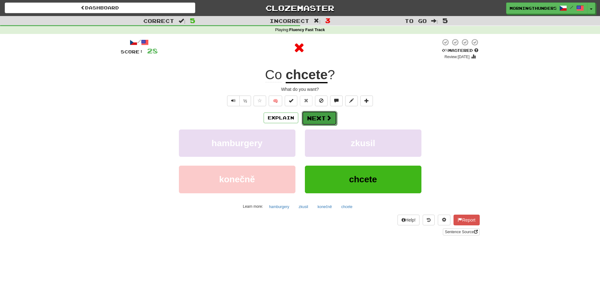
click at [308, 123] on button "Next" at bounding box center [319, 118] width 35 height 14
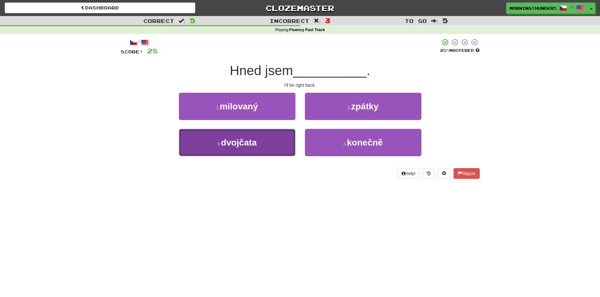
click at [287, 136] on button "3 . dvojčata" at bounding box center [237, 142] width 116 height 27
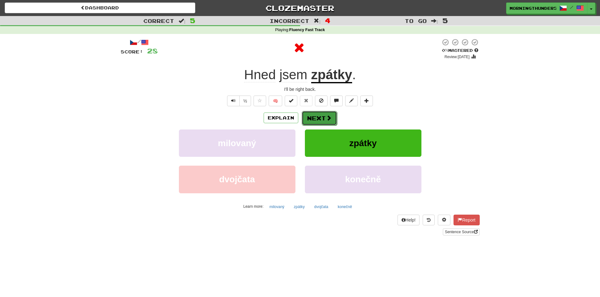
click at [305, 122] on button "Next" at bounding box center [319, 118] width 35 height 14
